Goal: Use online tool/utility: Utilize a website feature to perform a specific function

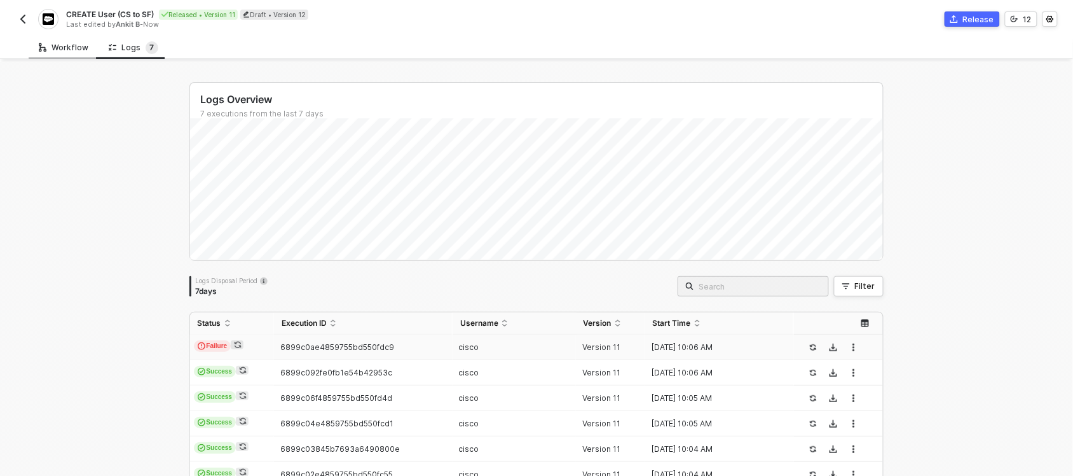
click at [70, 39] on div "Workflow" at bounding box center [64, 48] width 70 height 24
type textarea "const mapping = userMappingFile.find(m => m.origin_field === key); if (!mapping…"
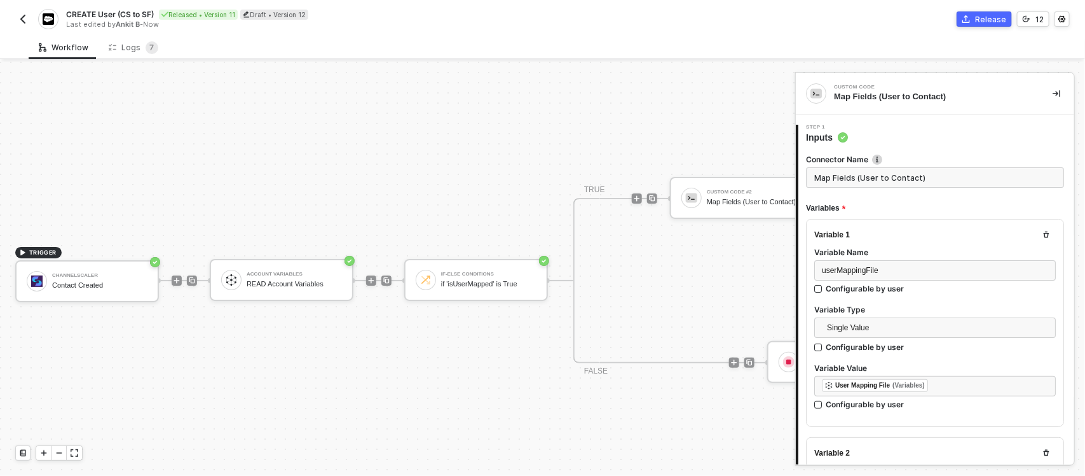
click at [865, 177] on div "Salesforce CRM #2 CREATE Contact" at bounding box center [937, 198] width 144 height 42
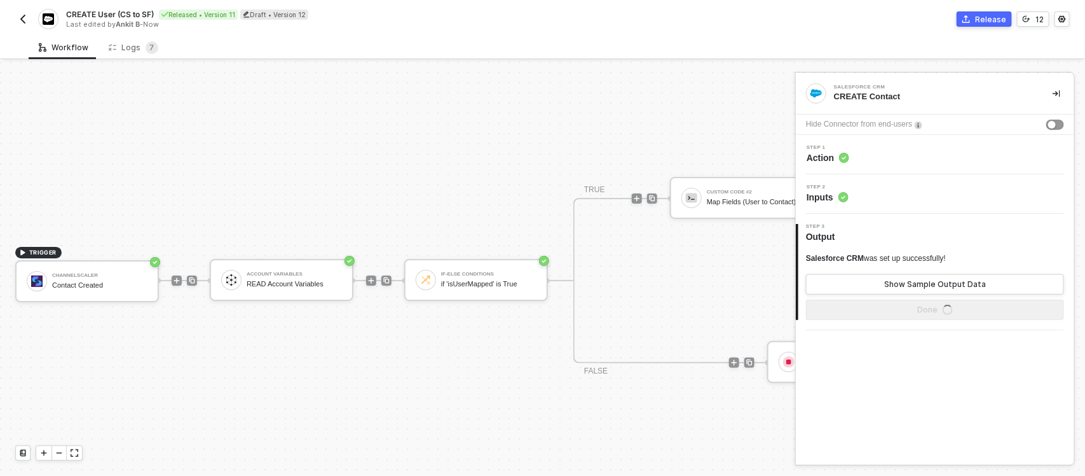
click at [747, 149] on div at bounding box center [831, 198] width 169 height 99
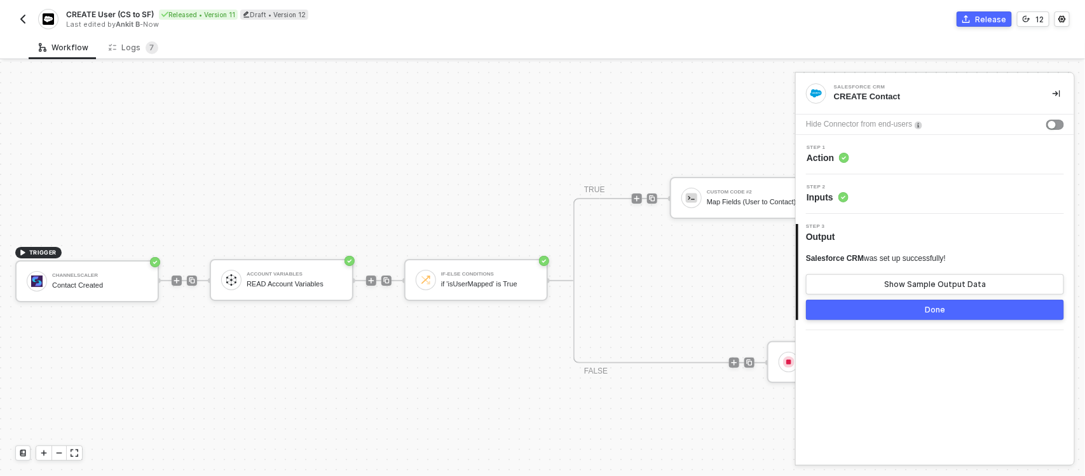
scroll to position [0, 203]
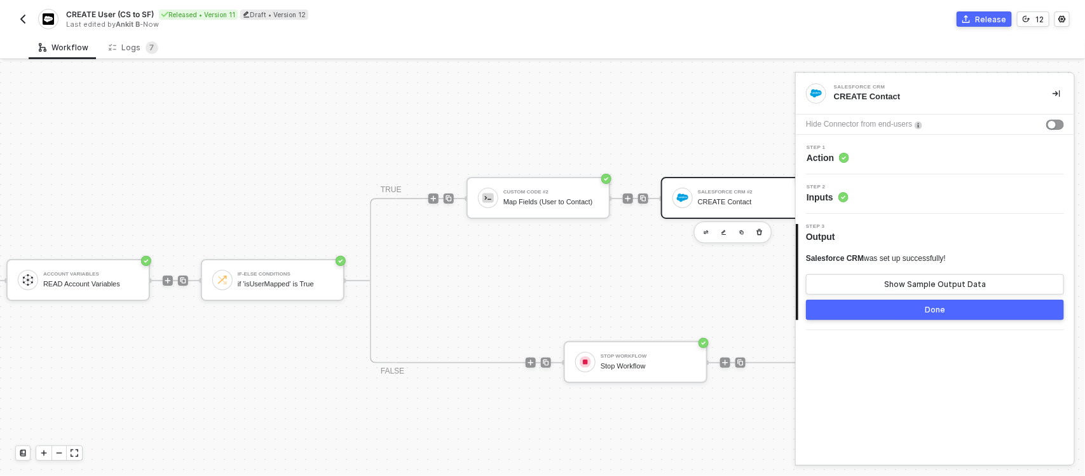
click at [36, 13] on div "CREATE User (CS to SF) Released • Version 11 Draft • Version 12 Last edited by …" at bounding box center [279, 19] width 528 height 20
click at [30, 13] on div "CREATE User (CS to SF) Released • Version 11 Draft • Version 12 Last edited by …" at bounding box center [279, 19] width 528 height 20
click at [11, 17] on div "CREATE User (CS to SF) Released • Version 11 Draft • Version 12 Last edited by …" at bounding box center [542, 18] width 1085 height 36
click at [25, 14] on img "button" at bounding box center [23, 19] width 10 height 10
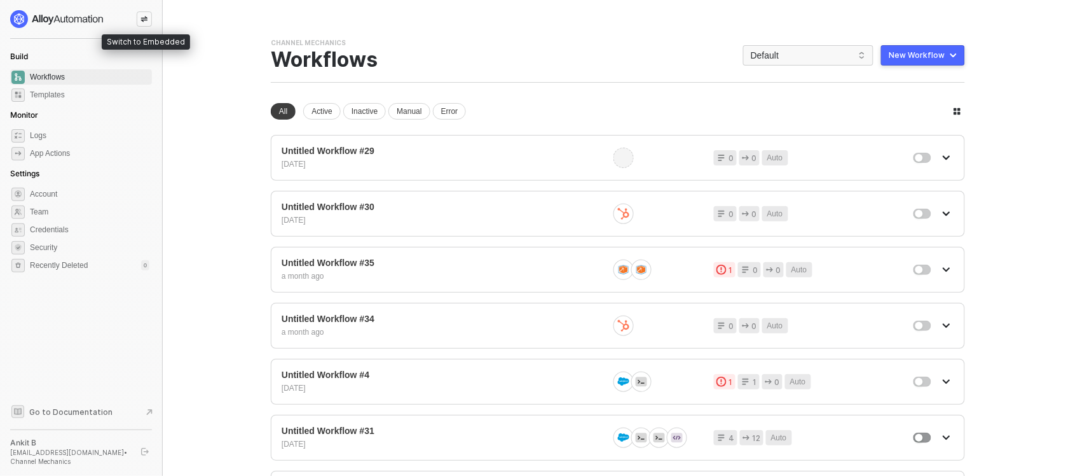
click at [142, 18] on icon "icon-swap" at bounding box center [144, 20] width 7 height 6
